Goal: Information Seeking & Learning: Check status

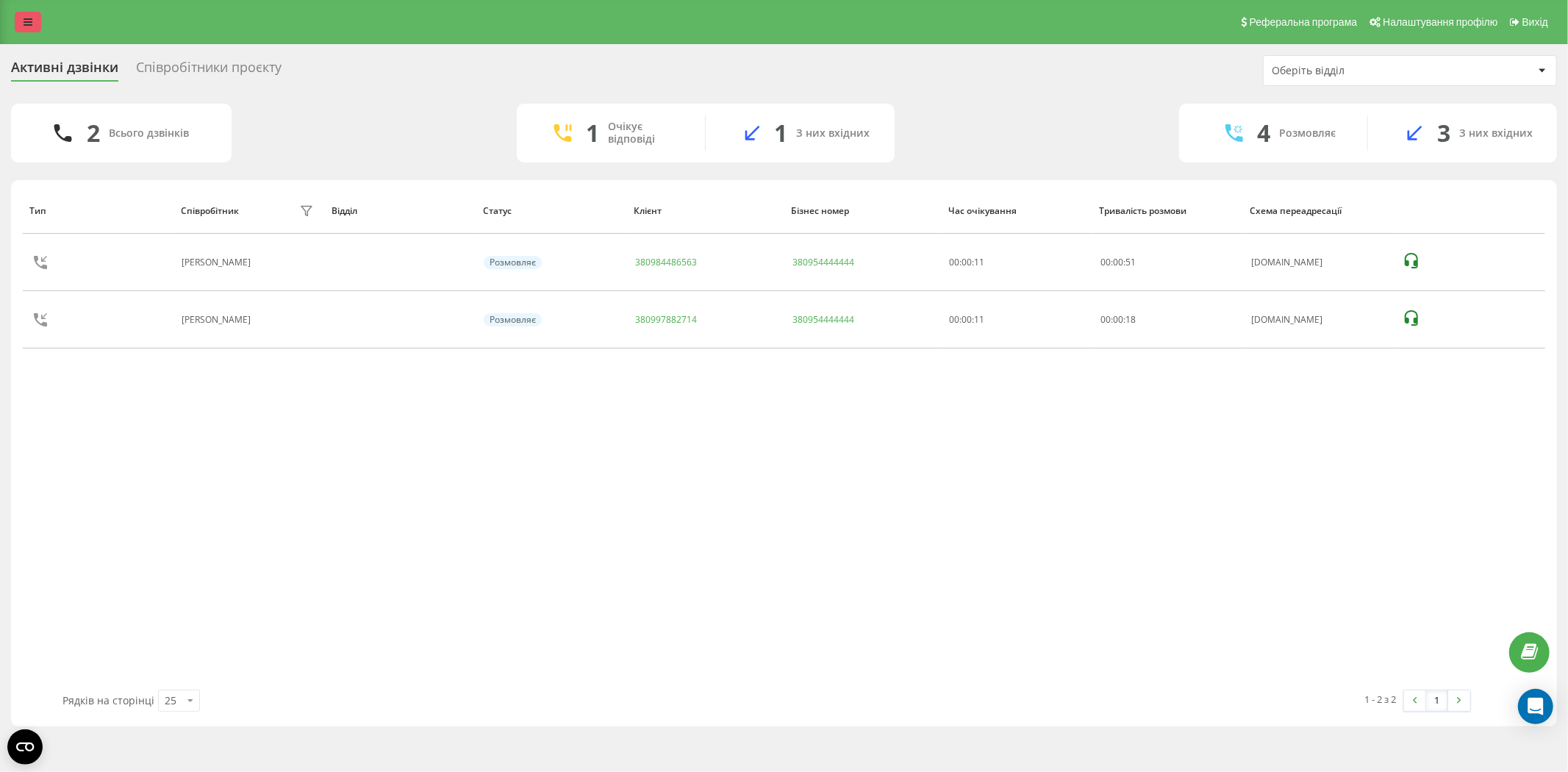
click at [21, 25] on link at bounding box center [28, 22] width 26 height 21
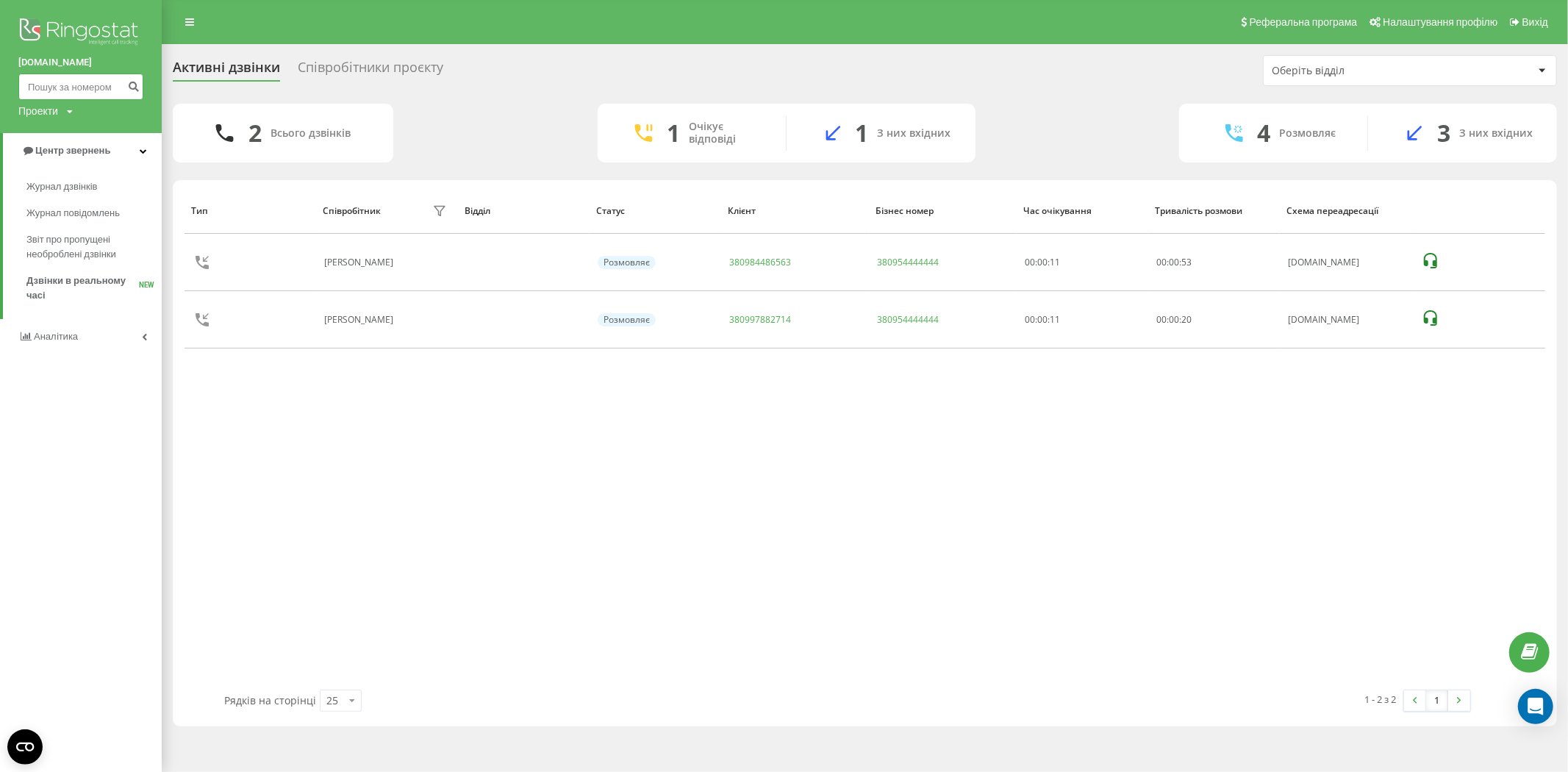
click at [72, 77] on input at bounding box center [81, 86] width 125 height 26
paste input "380532626384"
type input "380532626384"
click at [136, 89] on icon "submit" at bounding box center [133, 84] width 12 height 8
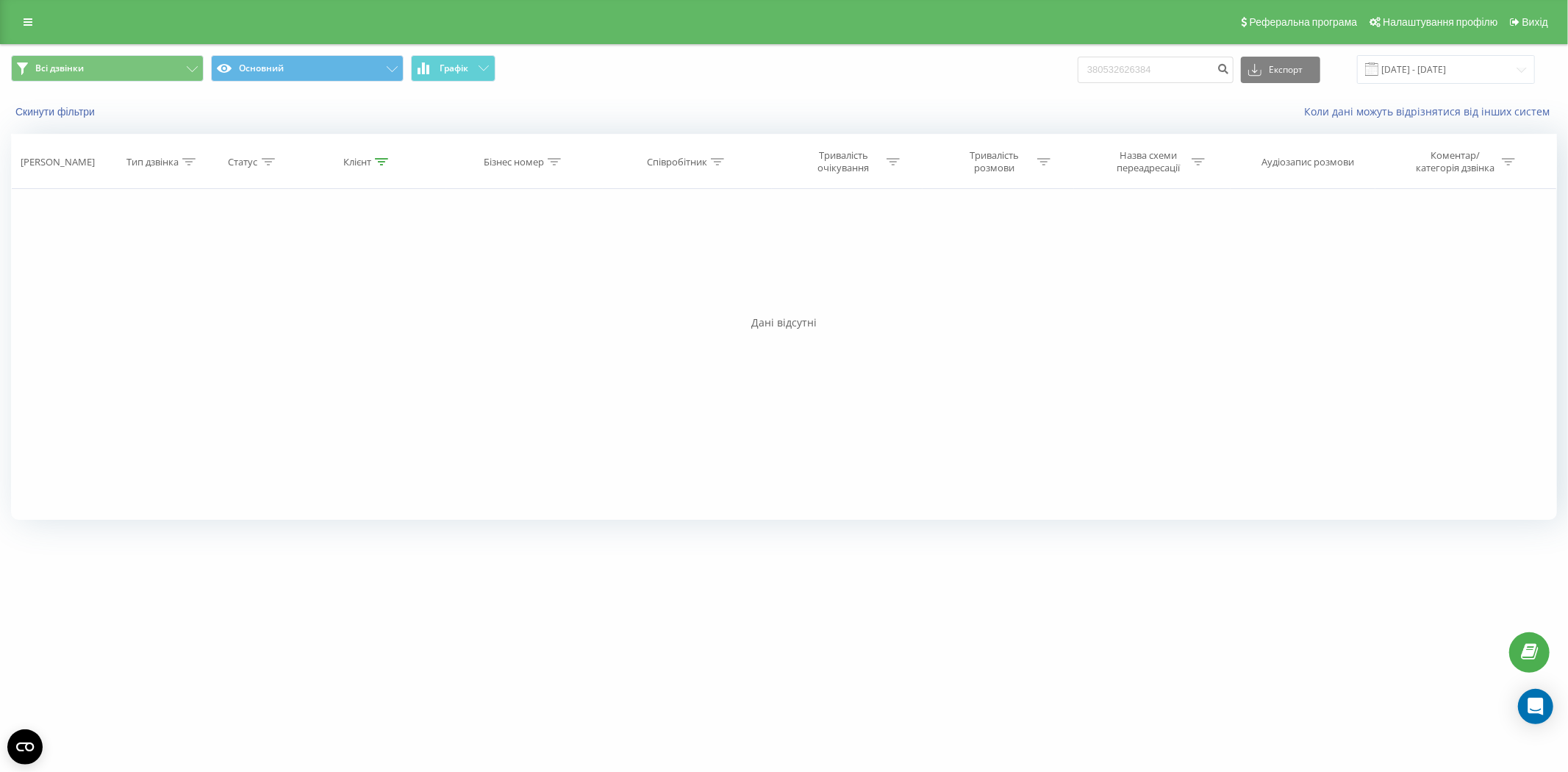
drag, startPoint x: 42, startPoint y: 0, endPoint x: 74, endPoint y: 194, distance: 196.6
click at [83, 291] on div "Фільтрувати за умовою Дорівнює Введіть значення Скасувати OK Фільтрувати за умо…" at bounding box center [784, 354] width 1546 height 331
click at [6, 15] on div "Реферальна програма Налаштування профілю Вихід" at bounding box center [784, 22] width 1568 height 44
click at [35, 26] on link at bounding box center [28, 22] width 26 height 21
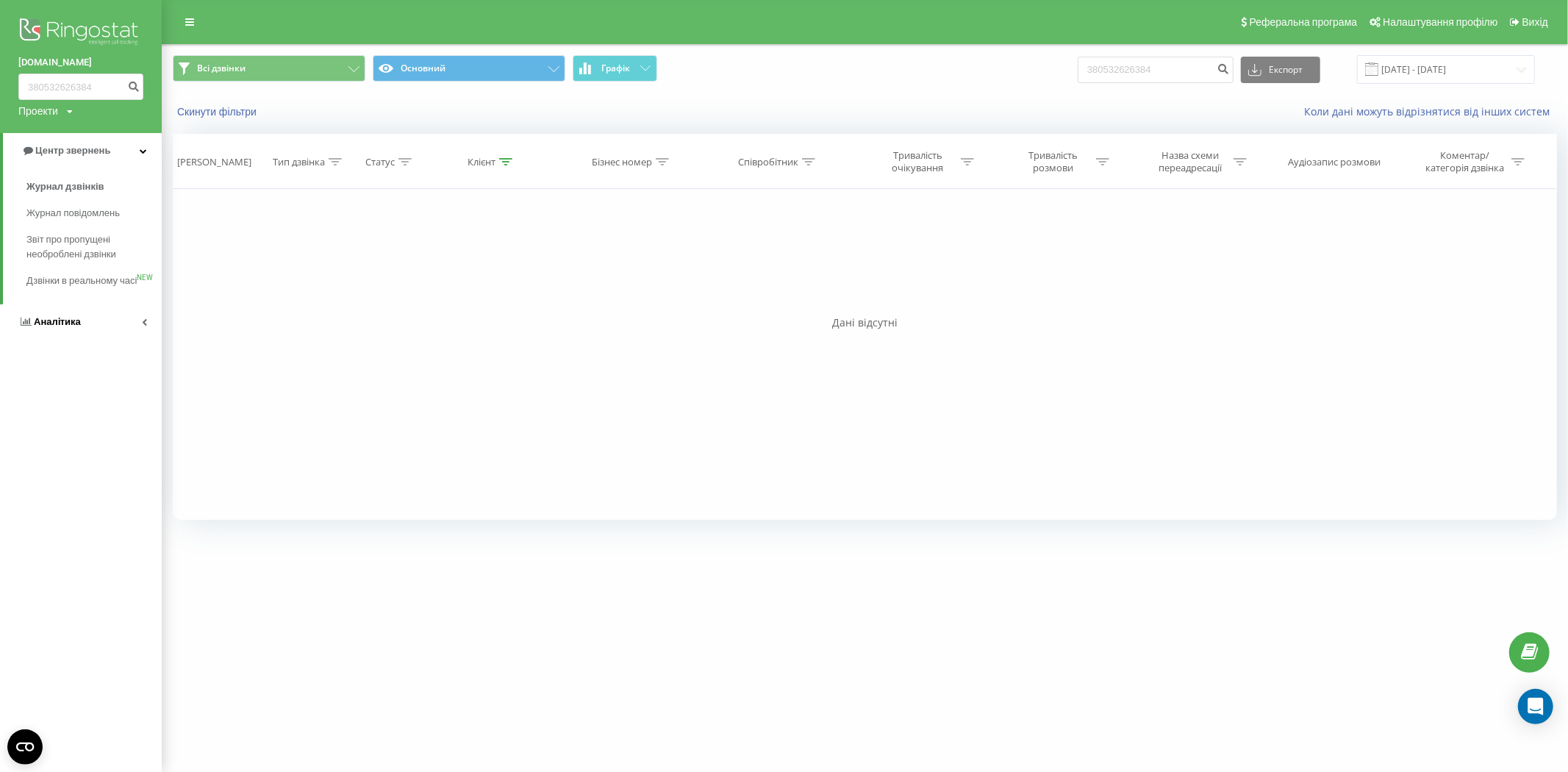
drag, startPoint x: 88, startPoint y: 290, endPoint x: 52, endPoint y: 348, distance: 68.3
click at [87, 288] on span "Дзвінки в реальному часі" at bounding box center [81, 280] width 110 height 15
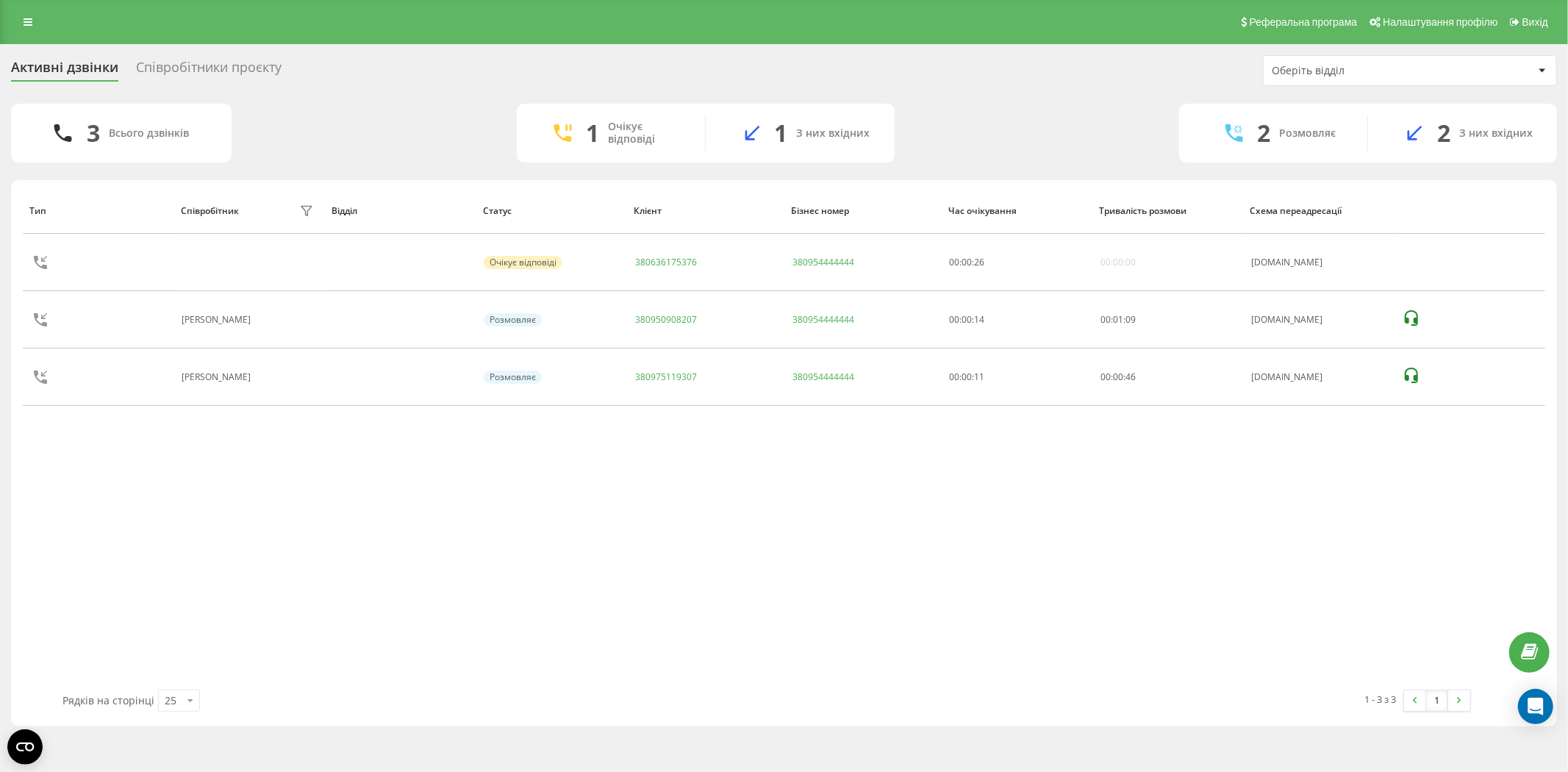
drag, startPoint x: 1204, startPoint y: 688, endPoint x: 1255, endPoint y: 518, distance: 177.5
click at [1220, 650] on div "Тип Співробітник фільтру Відділ Статус Клієнт Бізнес номер Час очікування Трива…" at bounding box center [784, 453] width 1546 height 546
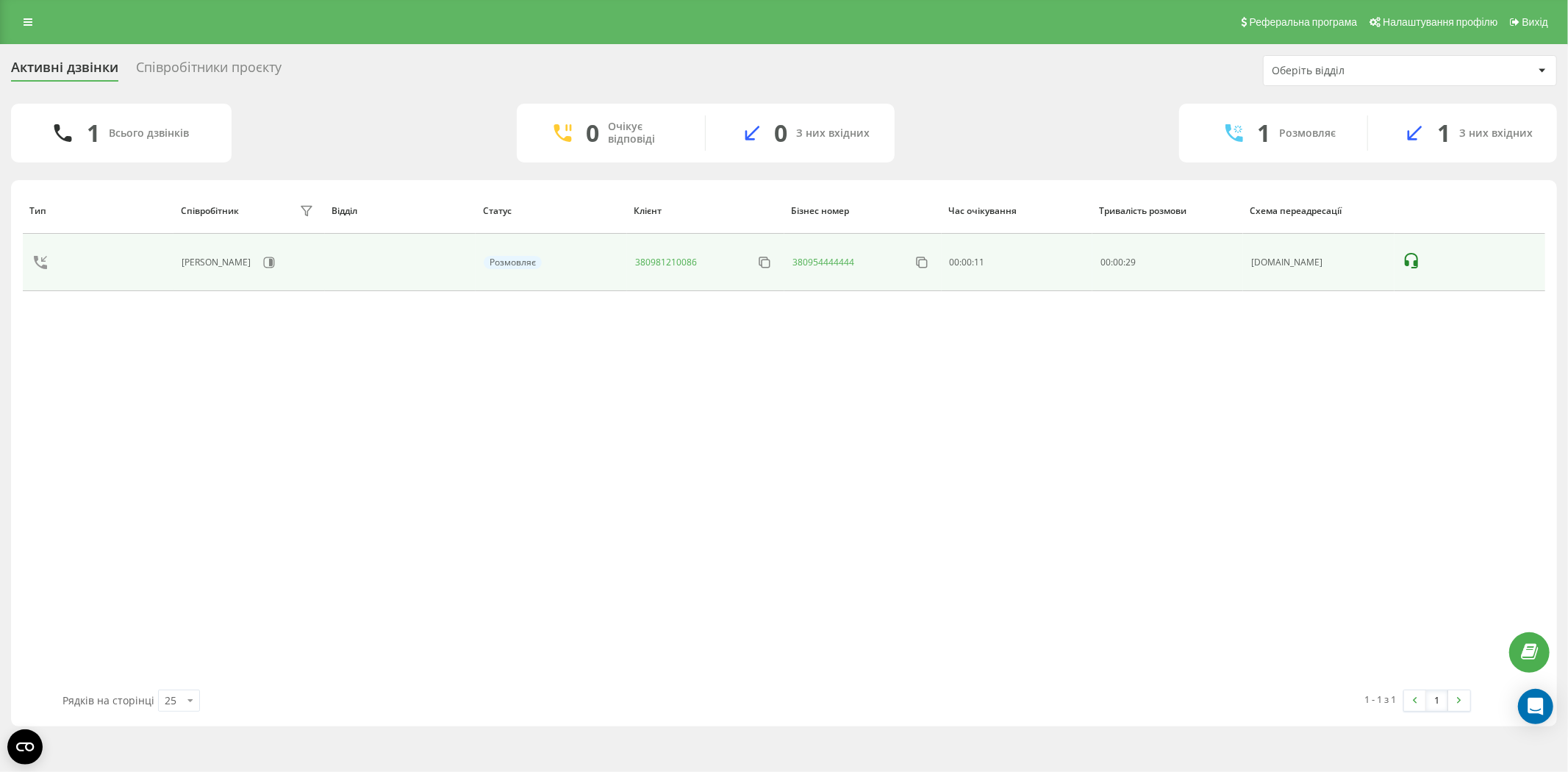
click at [567, 262] on div "Розмовляє" at bounding box center [551, 262] width 135 height 13
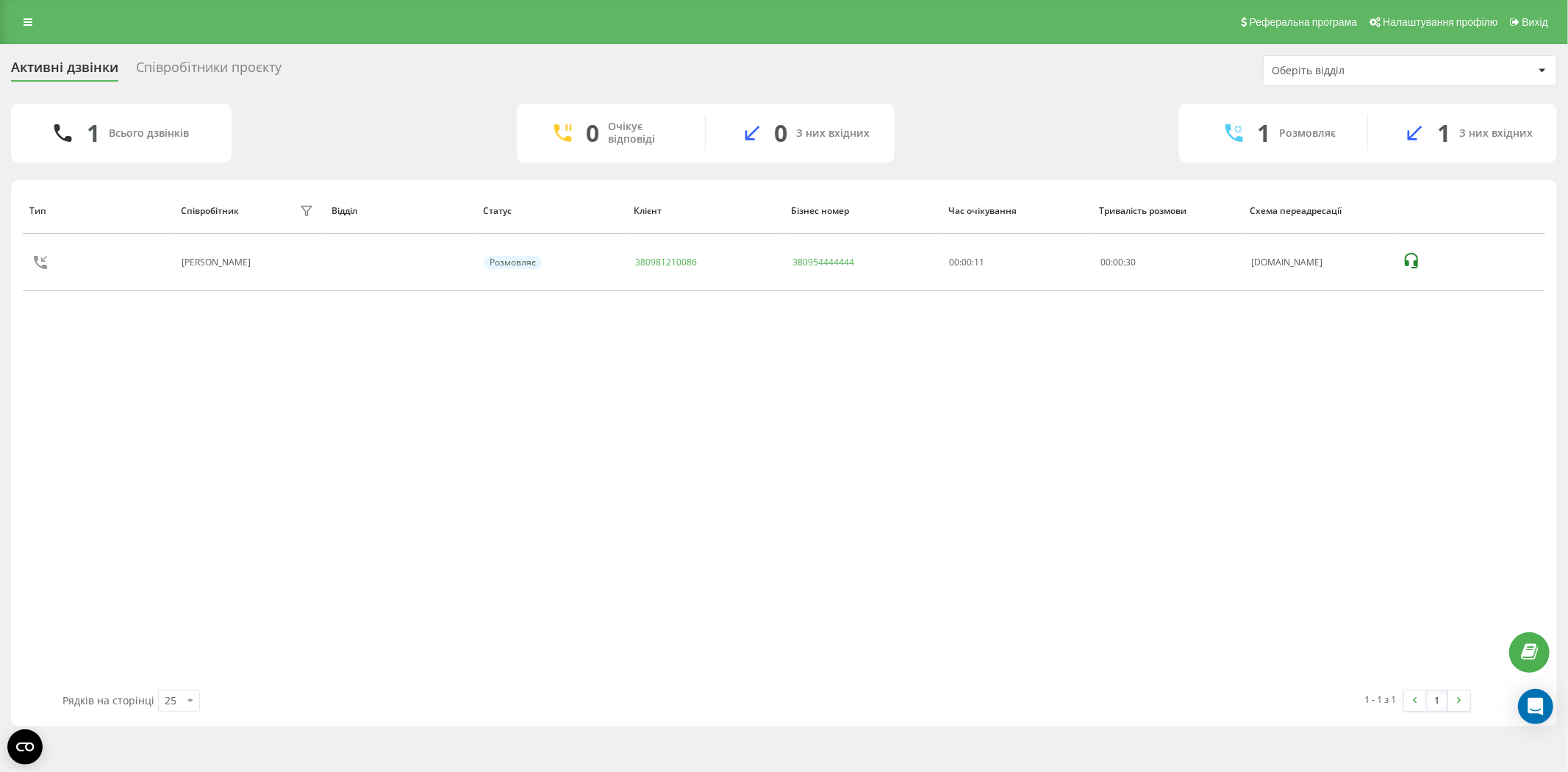
click at [447, 55] on div "Активні дзвінки Співробітники проєкту Оберіть відділ" at bounding box center [784, 71] width 1546 height 31
